Goal: Check status: Check status

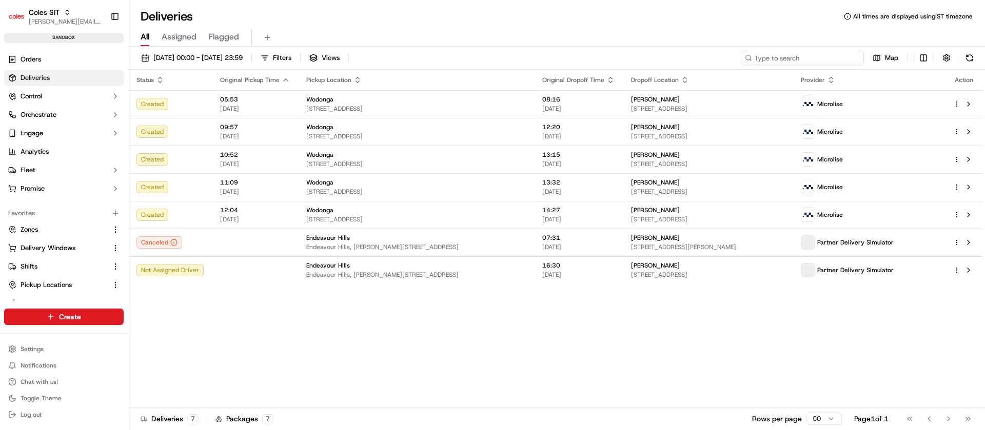
click at [833, 60] on input at bounding box center [802, 58] width 123 height 14
paste input "232147004"
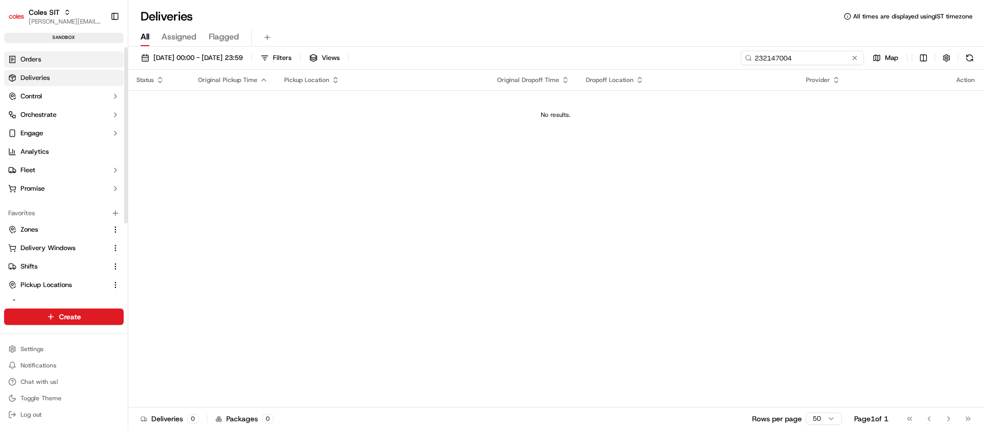
type input "232147004"
click at [63, 64] on link "Orders" at bounding box center [64, 59] width 120 height 16
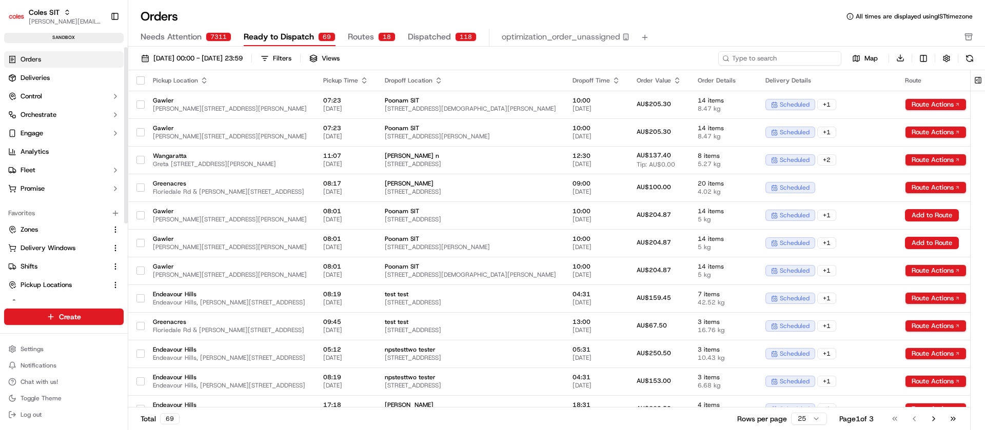
click at [822, 58] on input at bounding box center [779, 58] width 123 height 14
paste input "232147004"
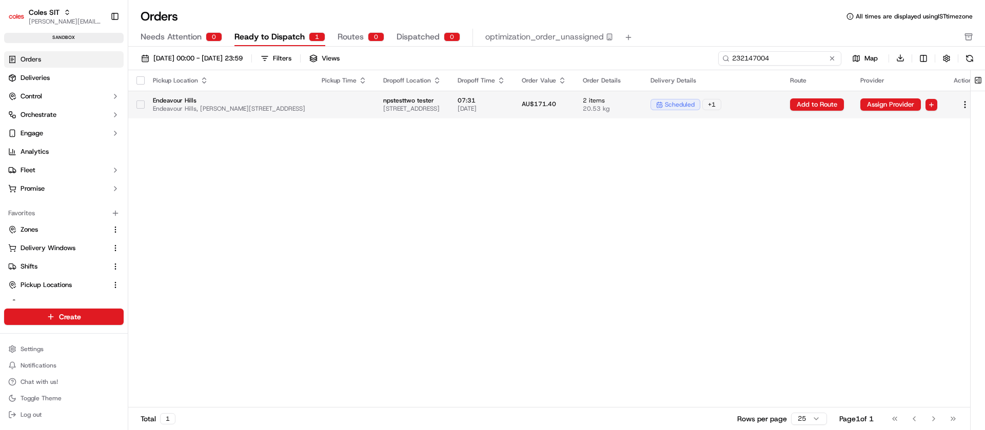
type input "232147004"
click at [449, 113] on td "npstesttwo tester [STREET_ADDRESS]" at bounding box center [412, 105] width 74 height 28
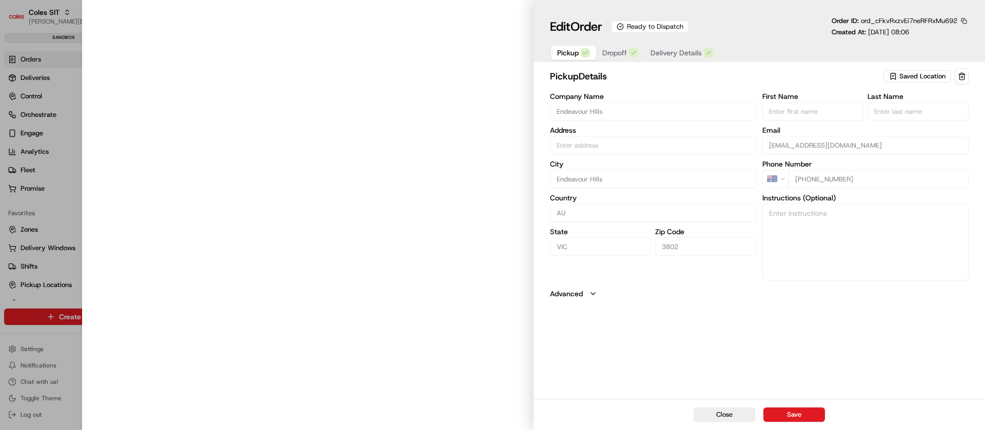
type input "Endeavour Hills, [PERSON_NAME][STREET_ADDRESS]"
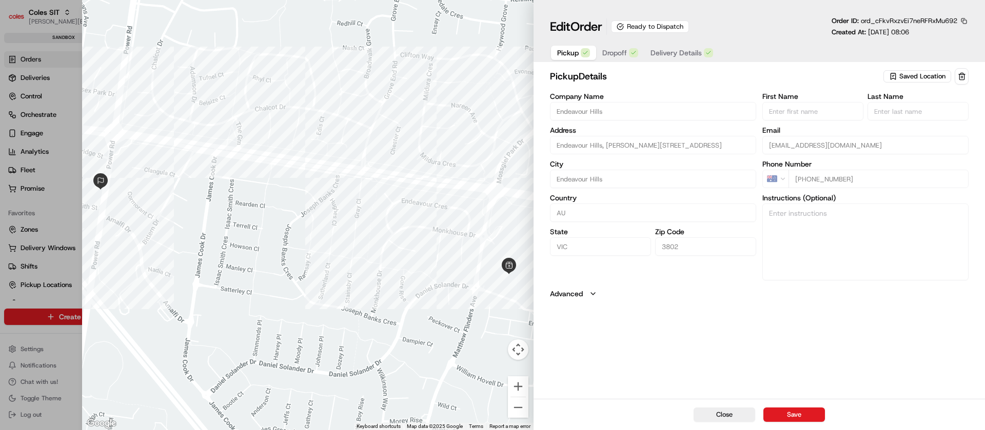
click at [675, 48] on span "Delivery Details" at bounding box center [676, 53] width 51 height 10
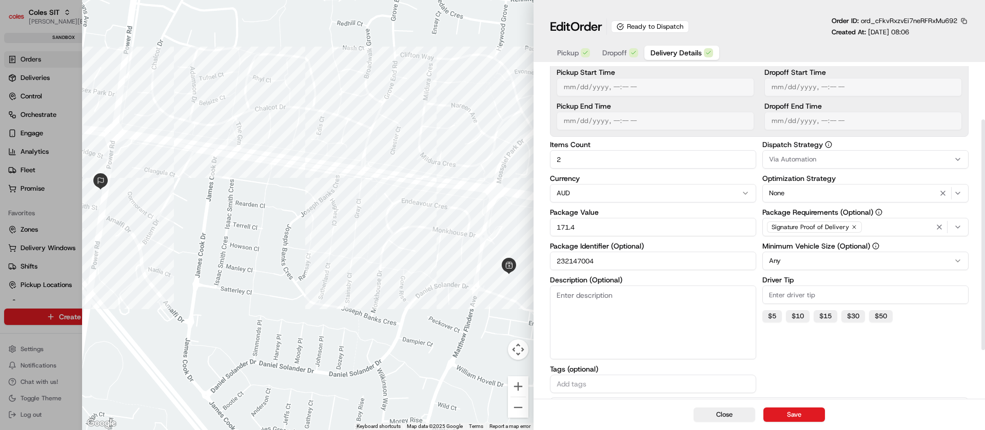
scroll to position [147, 0]
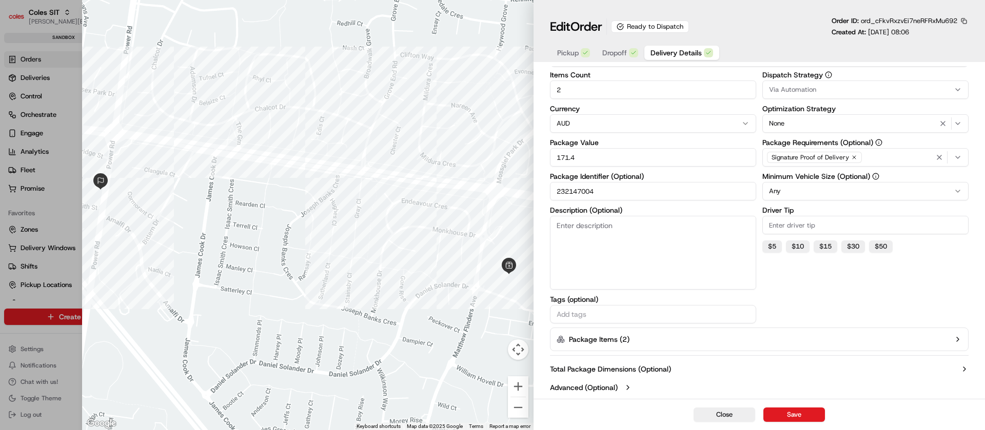
click at [960, 336] on icon "button" at bounding box center [958, 340] width 8 height 8
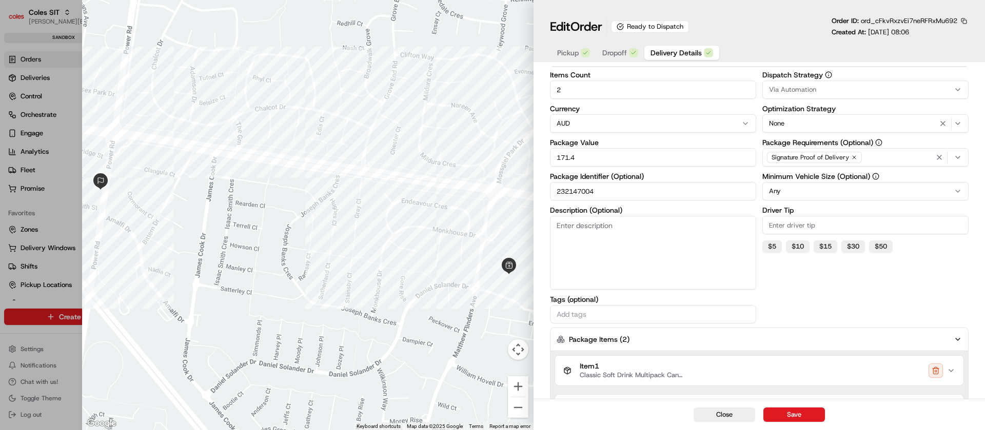
scroll to position [252, 0]
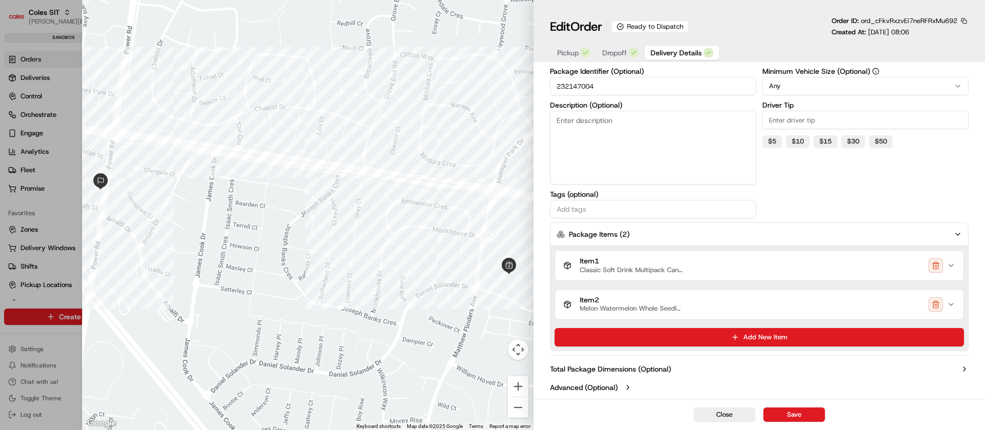
drag, startPoint x: 952, startPoint y: 270, endPoint x: 947, endPoint y: 266, distance: 6.6
click at [953, 269] on button "Item 1 Classic Soft Drink Multipack Cans 30x375mL" at bounding box center [759, 266] width 408 height 30
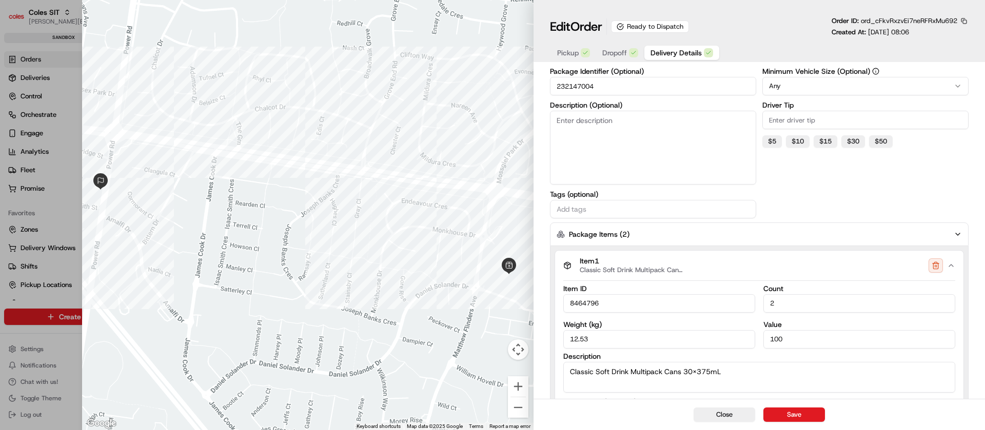
scroll to position [407, 0]
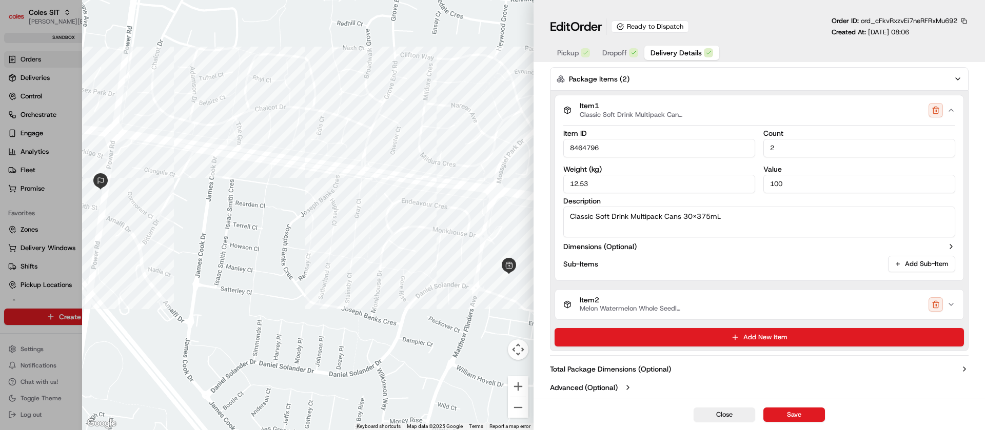
click at [950, 303] on icon "button" at bounding box center [951, 305] width 8 height 8
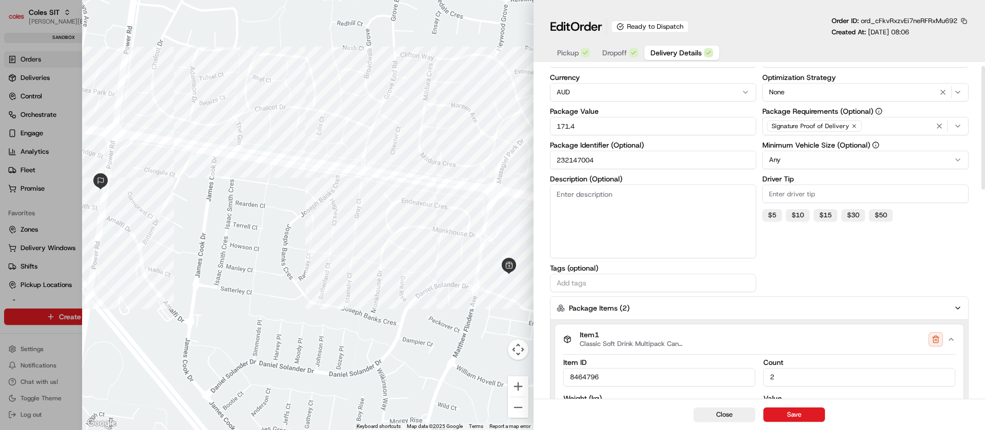
scroll to position [0, 0]
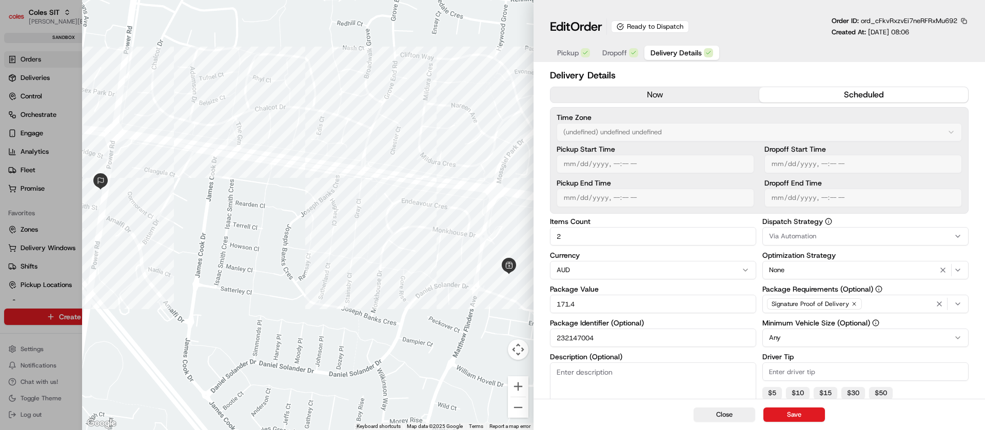
click at [578, 345] on input "232147004" at bounding box center [653, 338] width 206 height 18
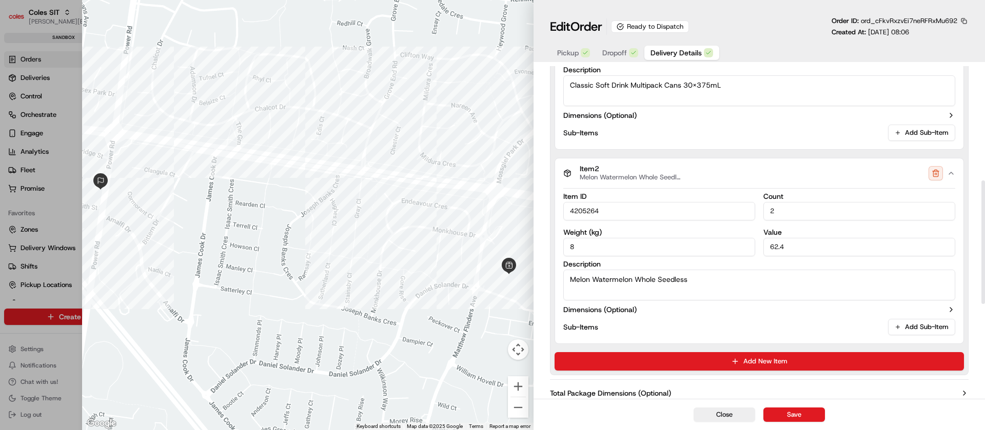
scroll to position [308, 0]
